Goal: Information Seeking & Learning: Find specific fact

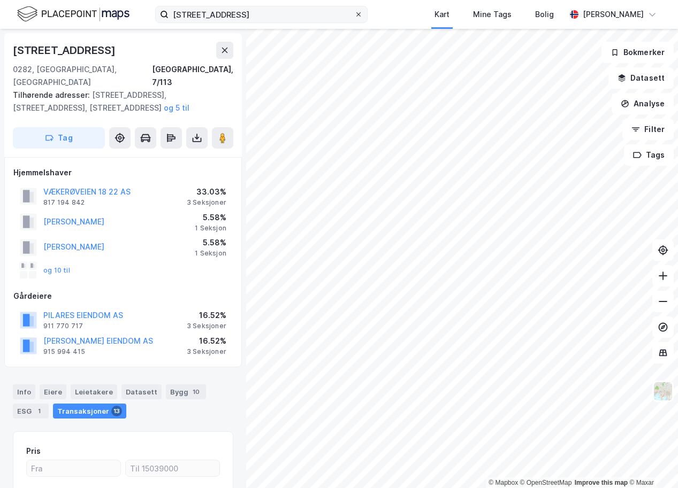
click at [355, 19] on div at bounding box center [358, 14] width 6 height 9
click at [347, 19] on input "[STREET_ADDRESS]" at bounding box center [262, 14] width 186 height 16
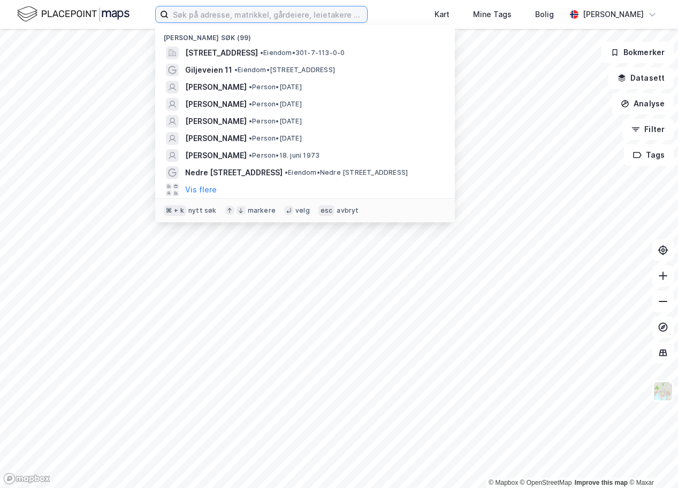
paste input "Tingstuveien 25"
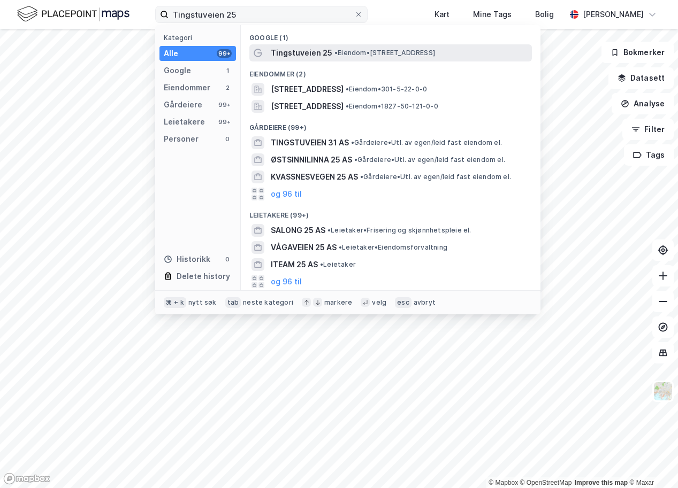
click at [316, 52] on span "Tingstuveien 25" at bounding box center [302, 53] width 62 height 13
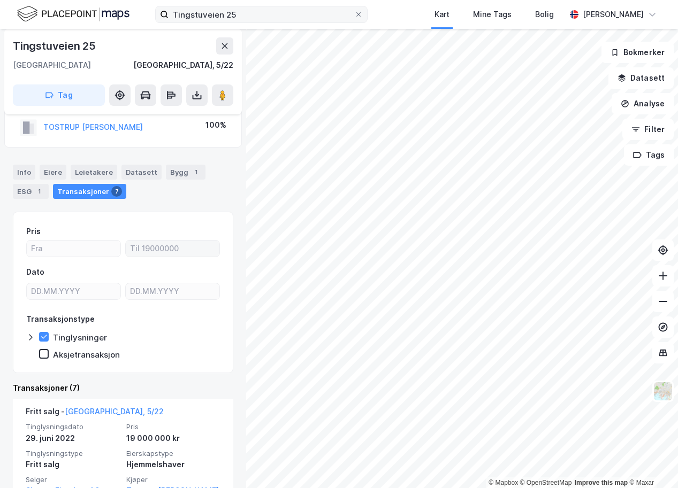
scroll to position [32, 0]
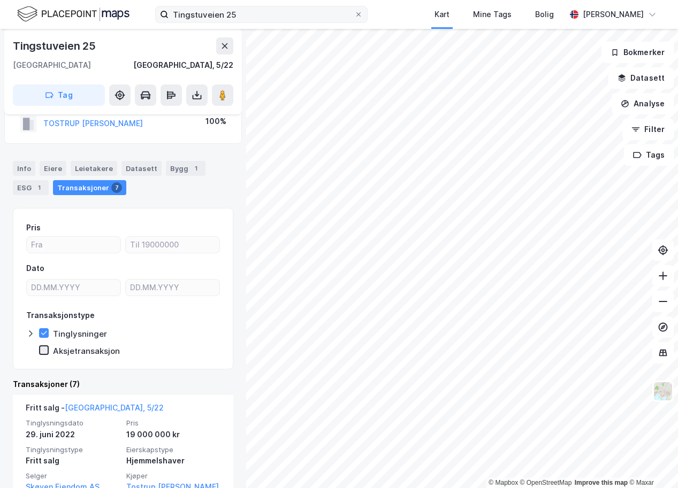
click at [45, 349] on icon at bounding box center [43, 350] width 7 height 7
click at [50, 332] on div "Tinglysninger" at bounding box center [73, 334] width 68 height 11
click at [41, 338] on div at bounding box center [44, 334] width 10 height 10
click at [42, 350] on icon at bounding box center [43, 350] width 7 height 7
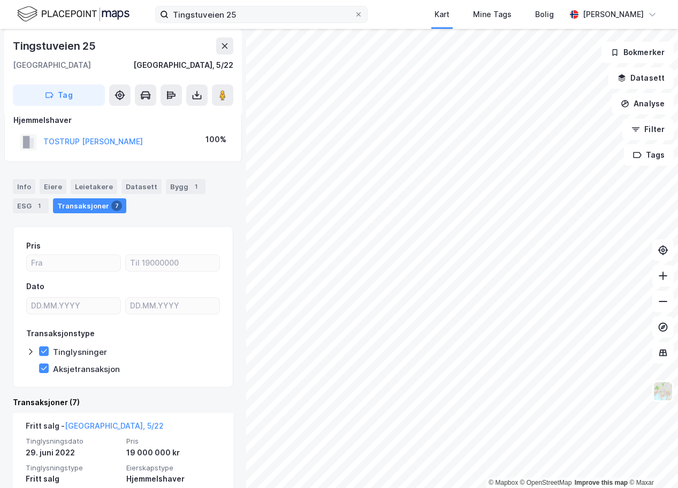
scroll to position [0, 0]
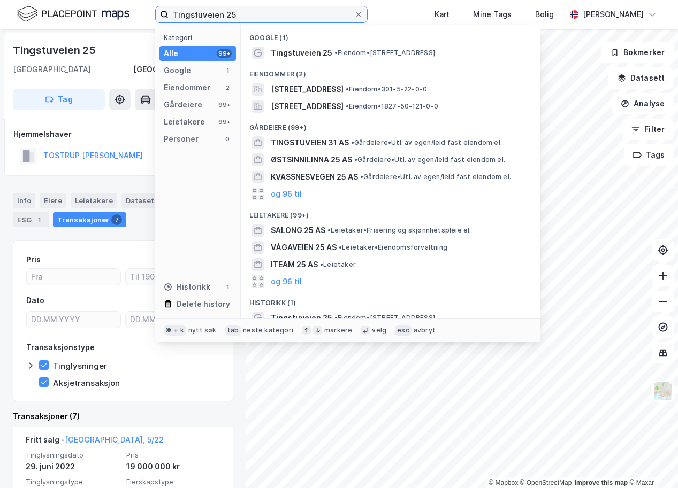
drag, startPoint x: 248, startPoint y: 13, endPoint x: 139, endPoint y: 13, distance: 109.1
click at [169, 13] on input "Tingstuveien 25" at bounding box center [262, 14] width 186 height 16
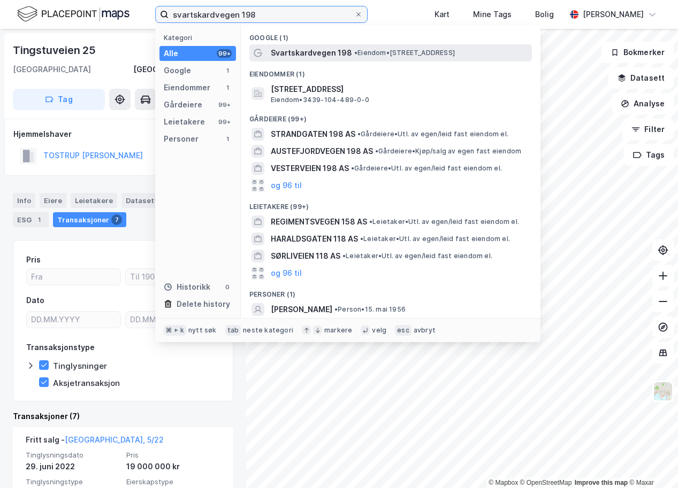
type input "svartskardvegen 198"
click at [302, 52] on span "Svartskardvegen 198" at bounding box center [311, 53] width 81 height 13
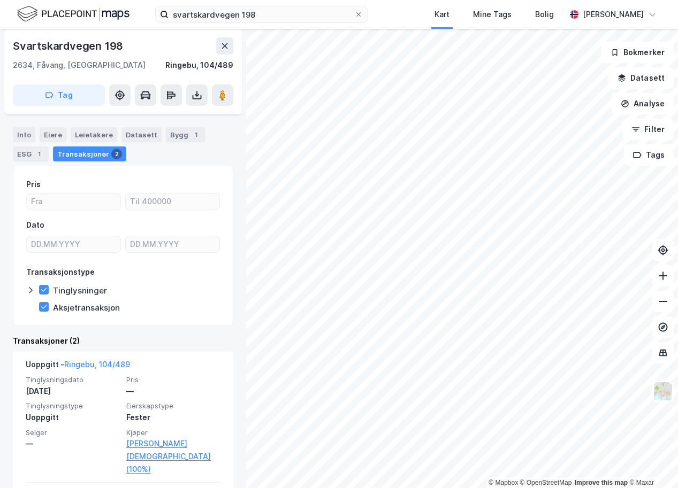
scroll to position [110, 0]
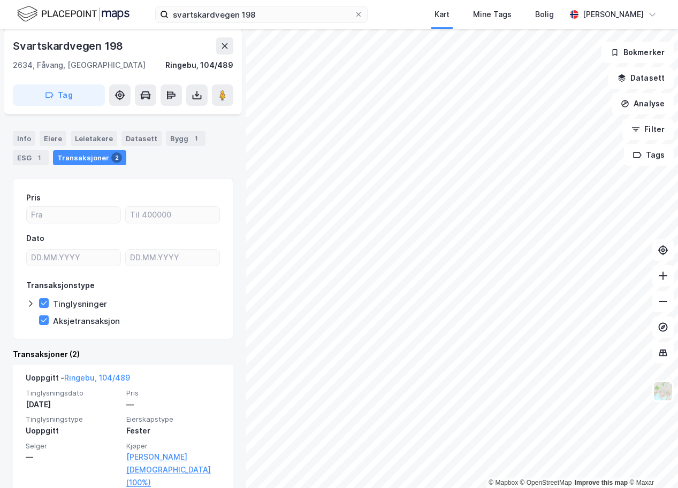
click at [83, 319] on div "Aksjetransaksjon" at bounding box center [86, 321] width 67 height 10
click at [68, 299] on div "Tinglysninger" at bounding box center [80, 304] width 54 height 10
click at [72, 318] on div "Aksjetransaksjon" at bounding box center [86, 321] width 67 height 10
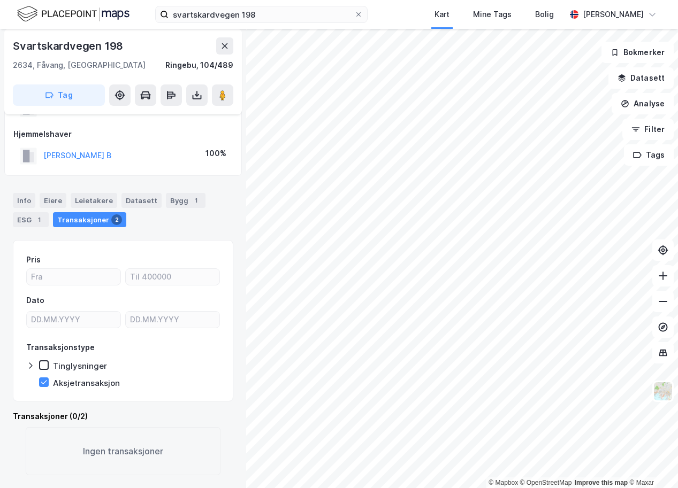
scroll to position [48, 0]
drag, startPoint x: 142, startPoint y: 226, endPoint x: 17, endPoint y: 202, distance: 127.1
click at [17, 202] on div "Info [PERSON_NAME] Datasett Bygg 1 ESG 1 Transaksjoner 2" at bounding box center [123, 210] width 220 height 34
click at [13, 184] on div "Info [PERSON_NAME] Datasett Bygg 1 ESG 1 Transaksjoner 2" at bounding box center [123, 205] width 246 height 51
drag, startPoint x: 13, startPoint y: 184, endPoint x: 146, endPoint y: 218, distance: 137.7
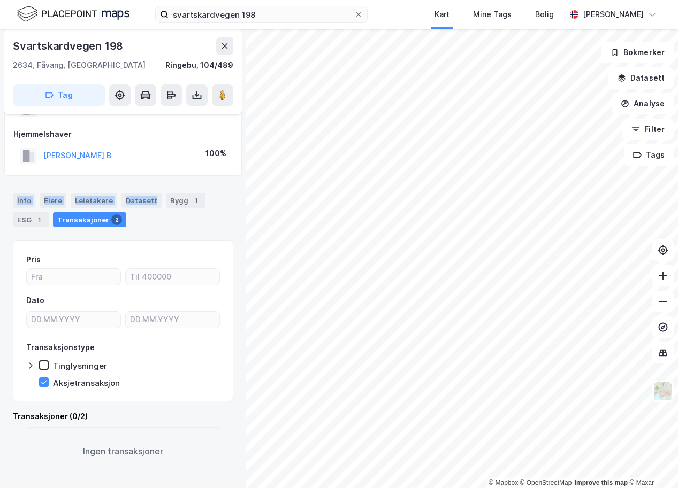
click at [146, 218] on div "Info [PERSON_NAME] Datasett Bygg 1 ESG 1 Transaksjoner 2" at bounding box center [123, 205] width 246 height 51
click at [68, 419] on div "Transaksjoner (0/2)" at bounding box center [123, 416] width 220 height 13
click at [47, 416] on div "Transaksjoner (0/2)" at bounding box center [123, 416] width 220 height 13
click at [100, 458] on div "Ingen transaksjoner" at bounding box center [123, 451] width 195 height 48
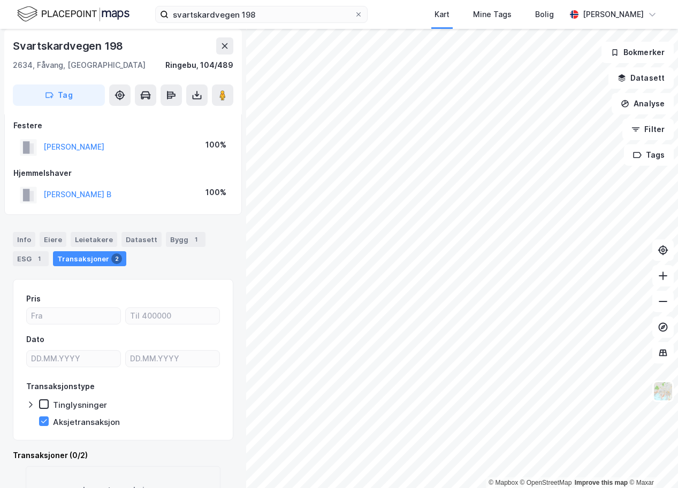
scroll to position [0, 0]
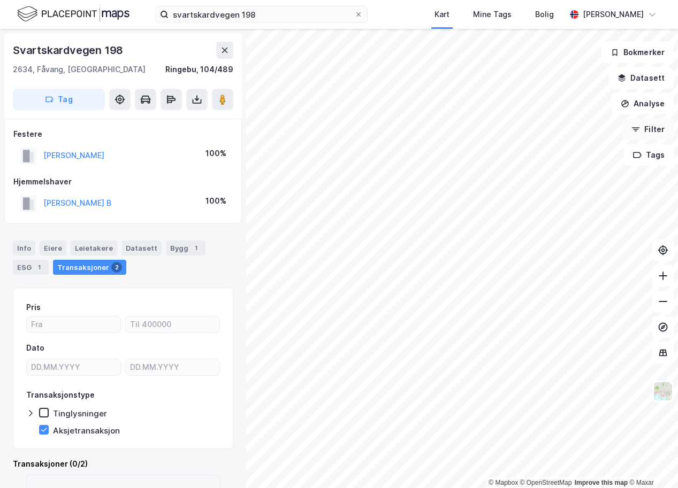
click at [661, 136] on button "Filter" at bounding box center [647, 129] width 51 height 21
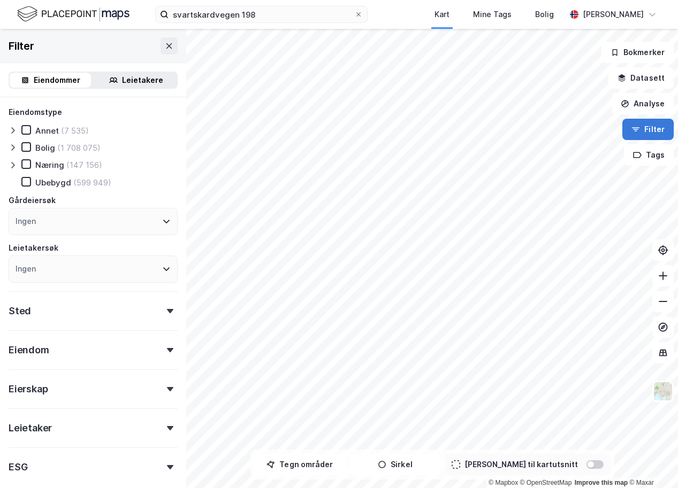
click at [661, 136] on button "Filter" at bounding box center [647, 129] width 51 height 21
